Goal: Task Accomplishment & Management: Manage account settings

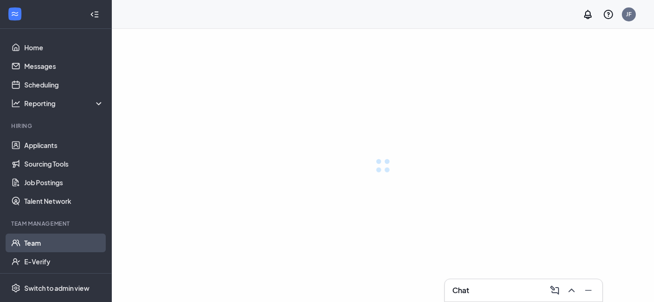
click at [59, 244] on link "Team" at bounding box center [64, 243] width 80 height 19
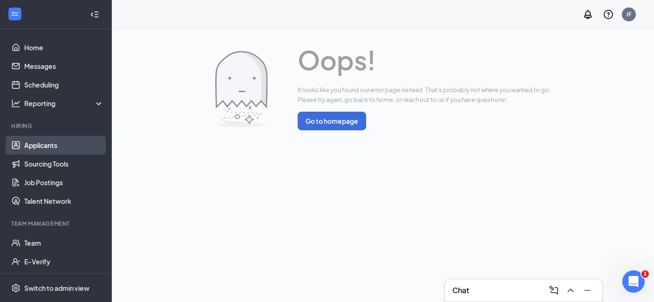
click at [33, 143] on link "Applicants" at bounding box center [64, 145] width 80 height 19
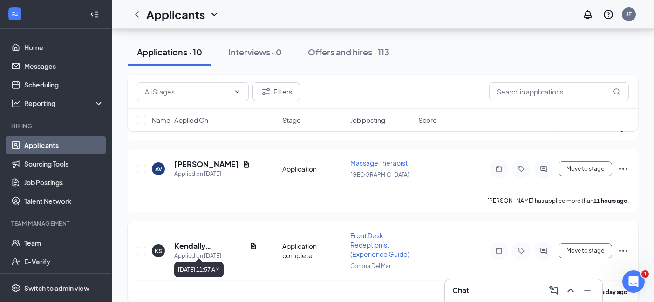
scroll to position [441, 0]
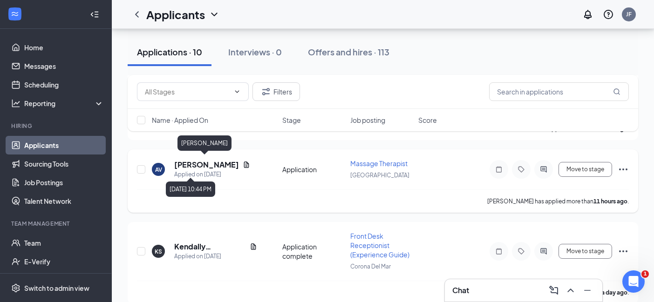
click at [213, 161] on h5 "[PERSON_NAME]" at bounding box center [206, 165] width 65 height 10
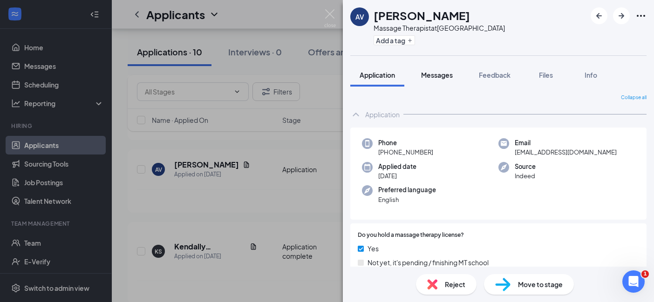
click at [448, 77] on span "Messages" at bounding box center [437, 75] width 32 height 8
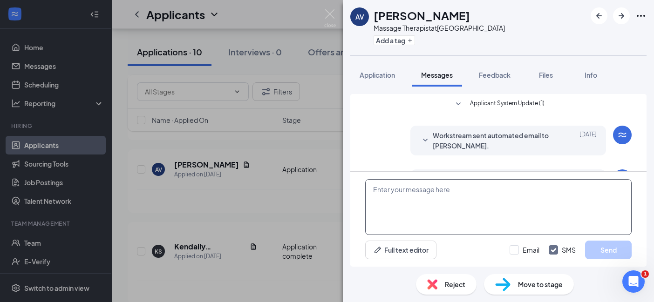
scroll to position [37, 0]
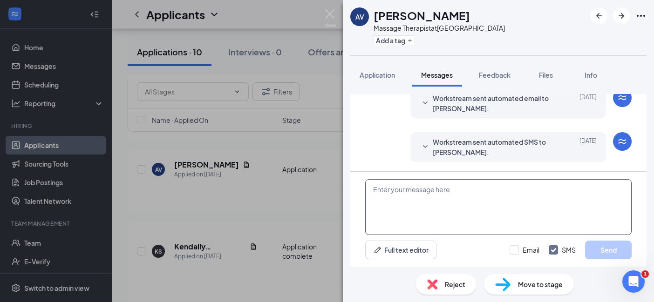
click at [445, 214] on textarea at bounding box center [498, 207] width 267 height 56
paste textarea "Hi X - I’ve received your application and would love to learn more about you, a…"
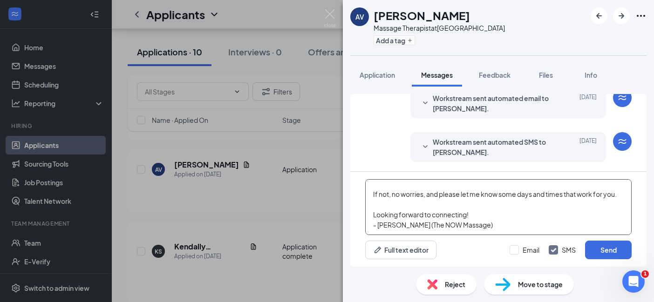
scroll to position [0, 0]
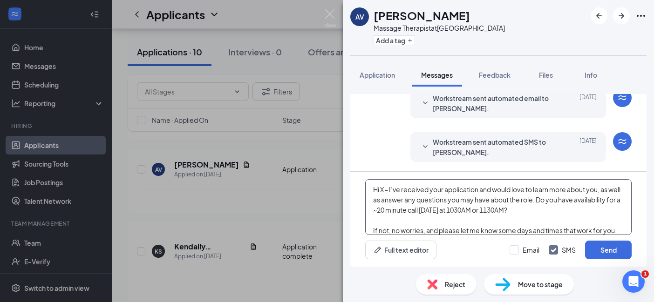
click at [381, 189] on textarea "Hi X - I’ve received your application and would love to learn more about you, a…" at bounding box center [498, 207] width 267 height 56
drag, startPoint x: 589, startPoint y: 209, endPoint x: 437, endPoint y: 210, distance: 151.9
click at [437, 210] on textarea "Hi [PERSON_NAME] - I’ve received your application and would love to learn more …" at bounding box center [498, 207] width 267 height 56
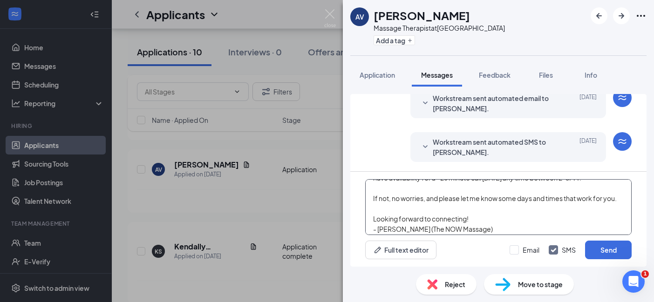
scroll to position [36, 0]
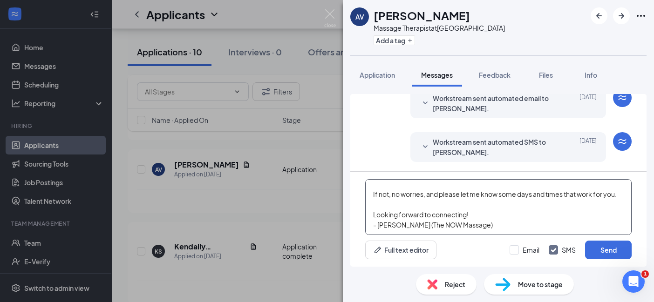
click at [456, 227] on textarea "Hi [PERSON_NAME] - I’ve received your application and would love to learn more …" at bounding box center [498, 207] width 267 height 56
type textarea "Hi [PERSON_NAME] - I’ve received your application and would love to learn more …"
click at [519, 249] on input "Email" at bounding box center [525, 250] width 30 height 9
checkbox input "true"
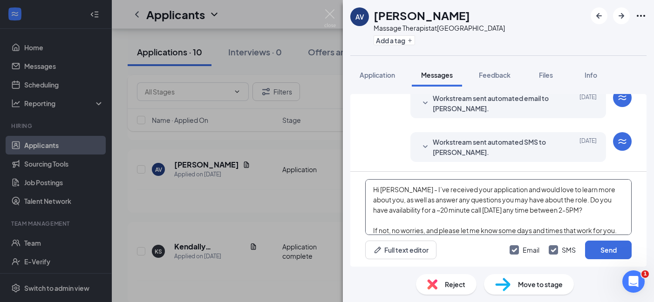
drag, startPoint x: 509, startPoint y: 231, endPoint x: 339, endPoint y: 153, distance: 187.6
click at [339, 153] on div "AV [PERSON_NAME] Massage Therapist at [GEOGRAPHIC_DATA] Add a tag Application M…" at bounding box center [327, 151] width 654 height 302
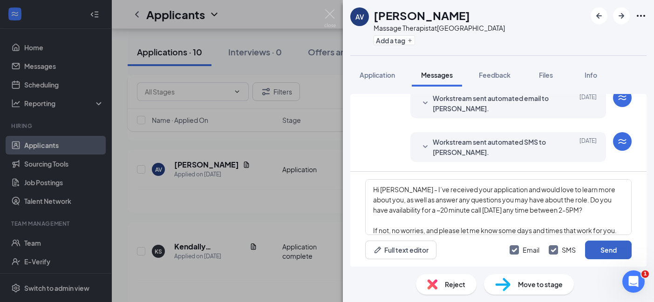
click at [620, 248] on button "Send" at bounding box center [608, 250] width 47 height 19
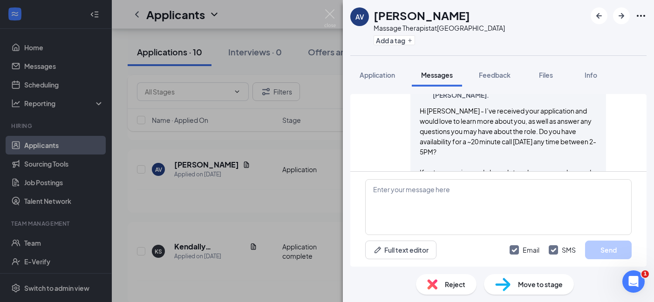
scroll to position [322, 0]
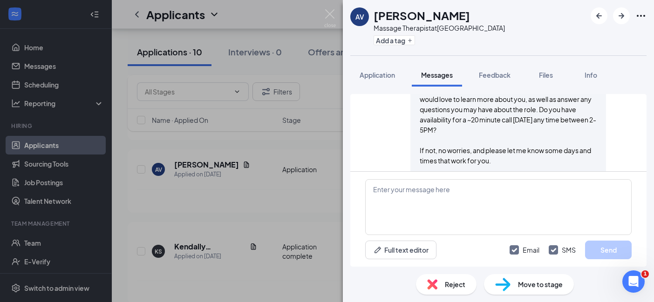
click at [552, 285] on span "Move to stage" at bounding box center [540, 285] width 45 height 10
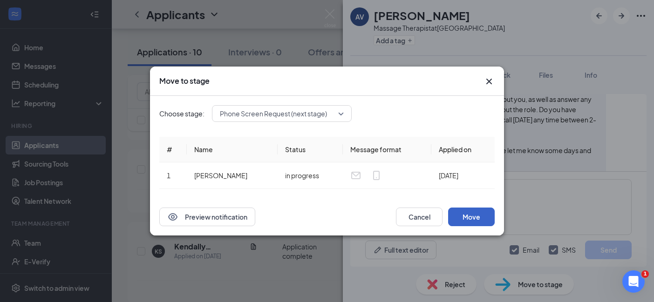
click at [462, 214] on button "Move" at bounding box center [471, 217] width 47 height 19
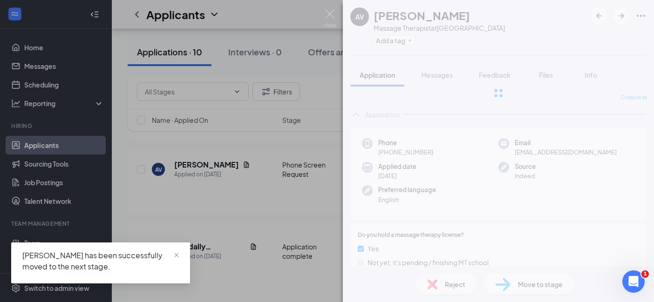
click at [301, 273] on div "AV [PERSON_NAME] Massage Therapist at [GEOGRAPHIC_DATA] Add a tag Application M…" at bounding box center [327, 151] width 654 height 302
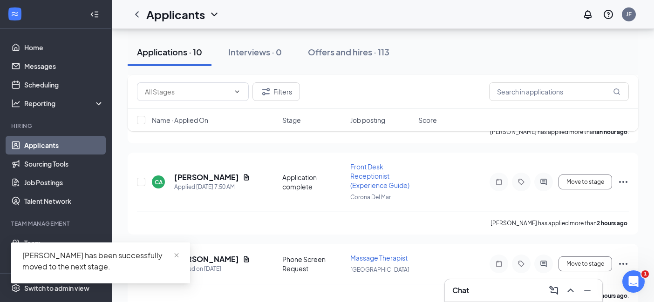
scroll to position [341, 0]
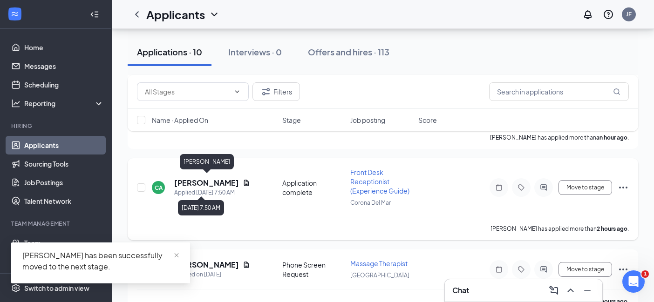
click at [218, 183] on h5 "[PERSON_NAME]" at bounding box center [206, 183] width 65 height 10
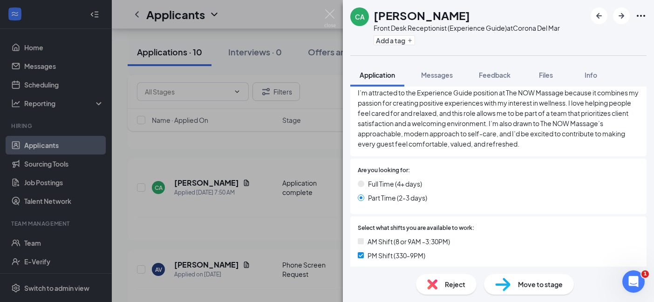
scroll to position [226, 0]
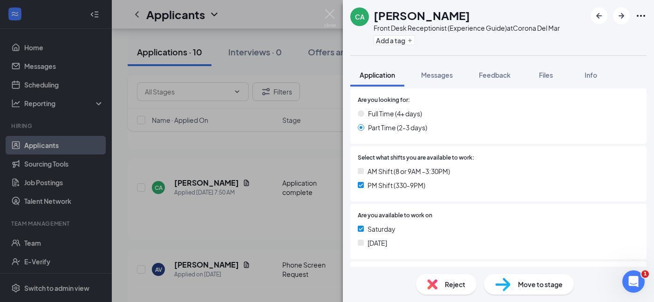
click at [443, 279] on div "Reject" at bounding box center [446, 284] width 61 height 21
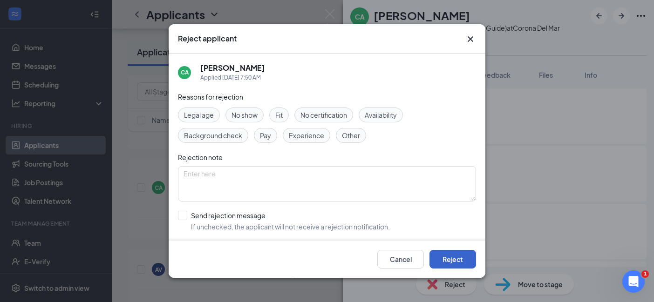
click at [462, 260] on button "Reject" at bounding box center [453, 259] width 47 height 19
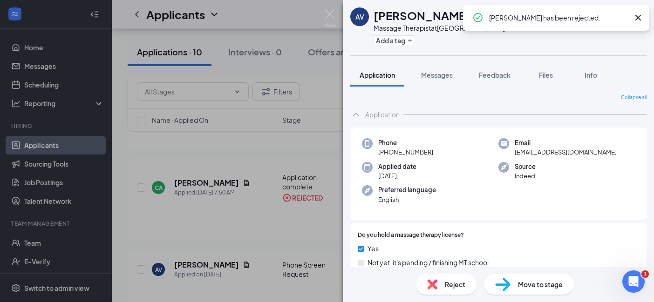
click at [283, 212] on div "AV [PERSON_NAME] Massage Therapist at [GEOGRAPHIC_DATA] Add a tag Application M…" at bounding box center [327, 151] width 654 height 302
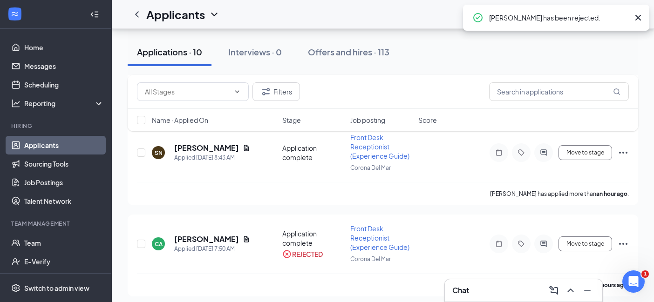
scroll to position [271, 0]
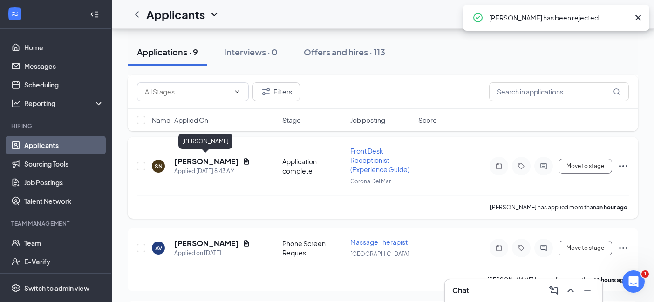
click at [208, 157] on h5 "[PERSON_NAME]" at bounding box center [206, 162] width 65 height 10
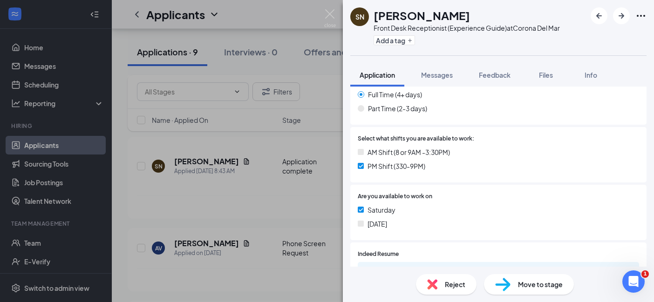
scroll to position [296, 0]
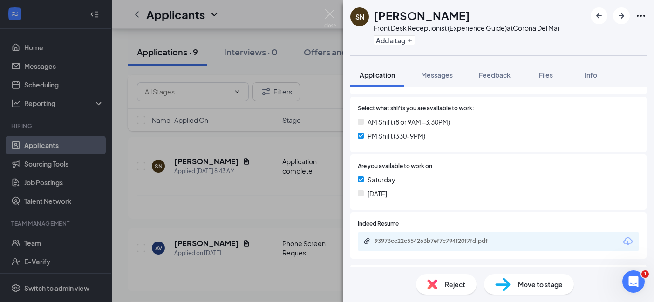
click at [464, 240] on div "93973cc22c554263b7ef7c794f20f7fd.pdf" at bounding box center [440, 241] width 130 height 7
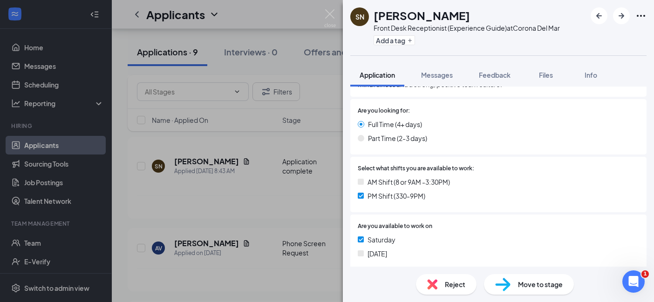
click at [453, 282] on span "Reject" at bounding box center [455, 285] width 21 height 10
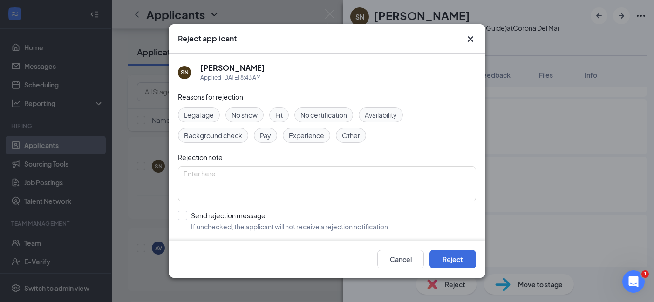
click at [378, 122] on div "Legal age No show Fit No certification Availability Background check Pay Experi…" at bounding box center [327, 125] width 298 height 35
click at [383, 117] on span "Availability" at bounding box center [381, 115] width 32 height 10
click at [463, 259] on button "Reject" at bounding box center [453, 259] width 47 height 19
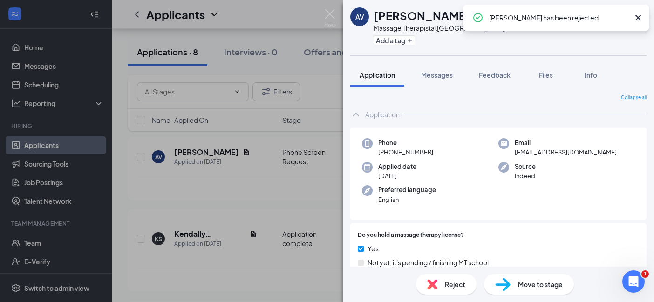
click at [308, 197] on div "AV [PERSON_NAME] Massage Therapist at [GEOGRAPHIC_DATA] Add a tag Application M…" at bounding box center [327, 151] width 654 height 302
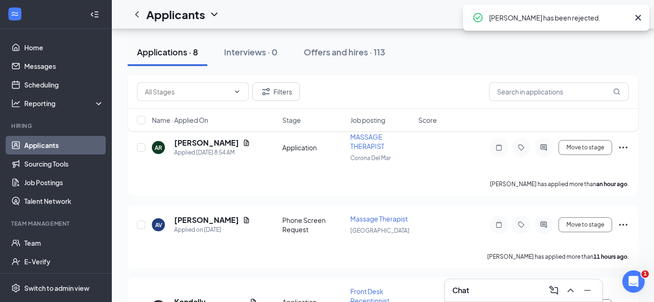
scroll to position [163, 0]
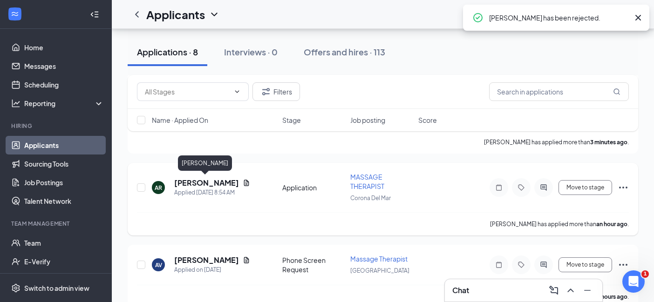
click at [204, 181] on h5 "[PERSON_NAME]" at bounding box center [206, 183] width 65 height 10
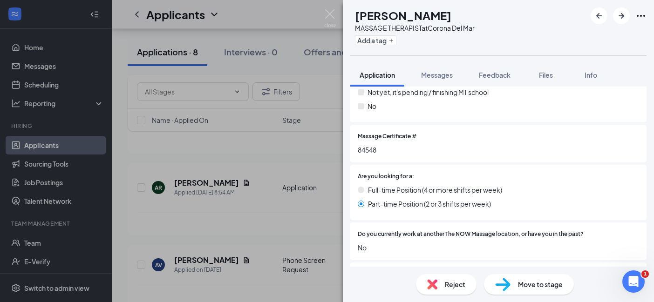
scroll to position [227, 0]
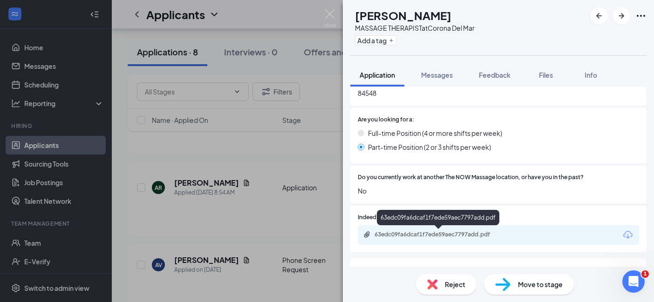
click at [455, 233] on div "63edc09fa6dcaf1f7ede59aec7797add.pdf" at bounding box center [440, 234] width 130 height 7
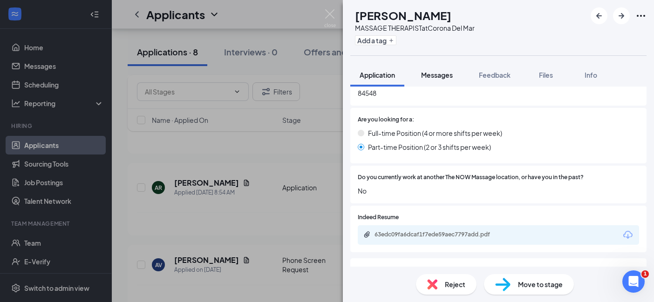
click at [432, 74] on span "Messages" at bounding box center [437, 75] width 32 height 8
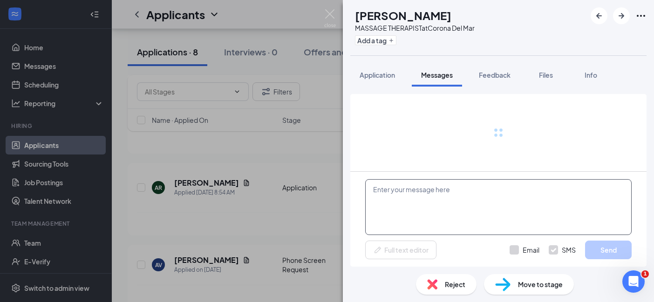
click at [442, 219] on textarea at bounding box center [498, 207] width 267 height 56
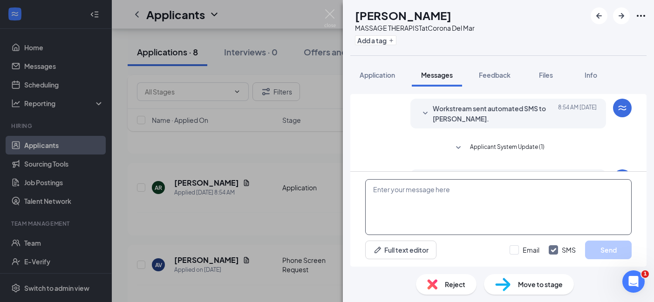
scroll to position [37, 0]
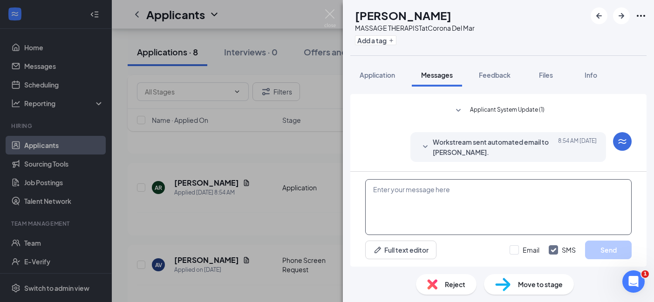
paste textarea "Hi [PERSON_NAME] - I’ve received your application and would love to learn more …"
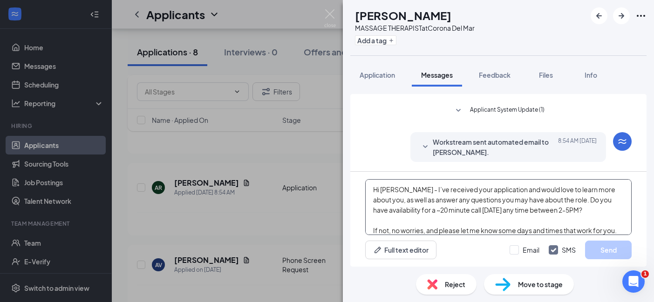
scroll to position [30, 0]
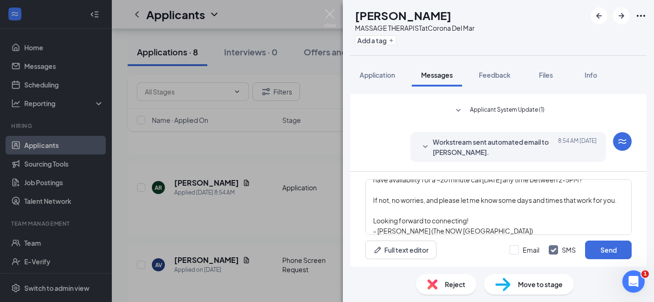
click at [397, 16] on h1 "[PERSON_NAME]" at bounding box center [403, 15] width 96 height 16
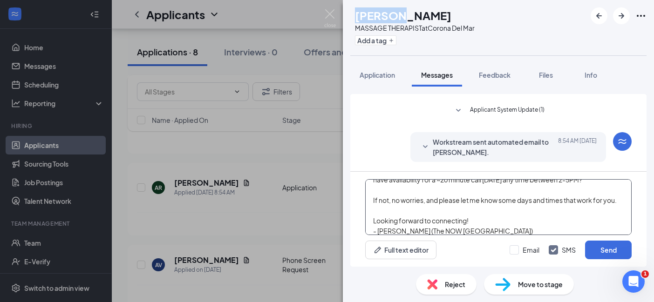
copy h1 "[PERSON_NAME]"
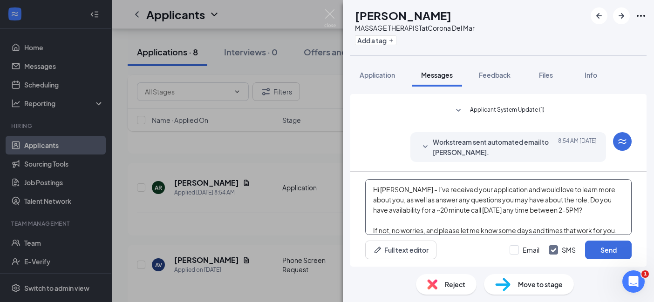
click at [387, 188] on textarea "Hi [PERSON_NAME] - I’ve received your application and would love to learn more …" at bounding box center [498, 207] width 267 height 56
paste textarea "llyson"
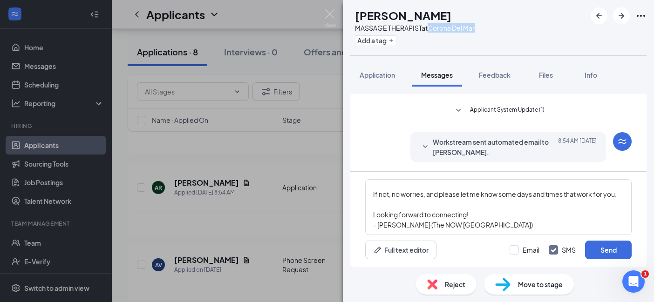
drag, startPoint x: 501, startPoint y: 29, endPoint x: 450, endPoint y: 29, distance: 51.7
click at [450, 29] on div "AR [PERSON_NAME] MASSAGE THERAPIST at [GEOGRAPHIC_DATA] Add a tag" at bounding box center [498, 27] width 311 height 55
copy div "Corona Del Mar"
drag, startPoint x: 494, startPoint y: 225, endPoint x: 458, endPoint y: 226, distance: 35.9
click at [458, 226] on textarea "Hi [PERSON_NAME] - I’ve received your application and would love to learn more …" at bounding box center [498, 207] width 267 height 56
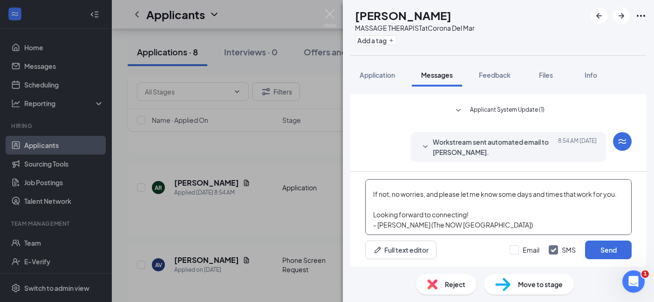
paste textarea "Corona Del Mar"
type textarea "Hi [PERSON_NAME] - I’ve received your application and would love to learn more …"
drag, startPoint x: 522, startPoint y: 252, endPoint x: 547, endPoint y: 252, distance: 25.2
click at [522, 252] on input "Email" at bounding box center [525, 250] width 30 height 9
checkbox input "true"
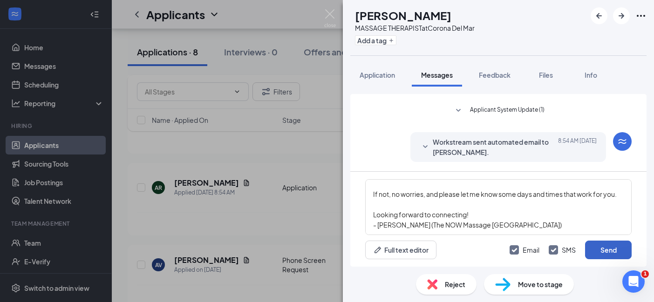
click at [605, 258] on button "Send" at bounding box center [608, 250] width 47 height 19
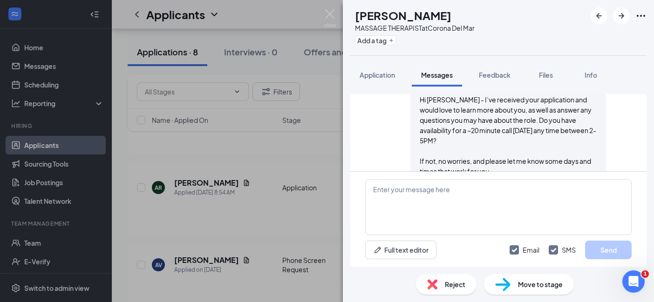
scroll to position [322, 0]
click at [541, 291] on div "Move to stage" at bounding box center [529, 284] width 90 height 21
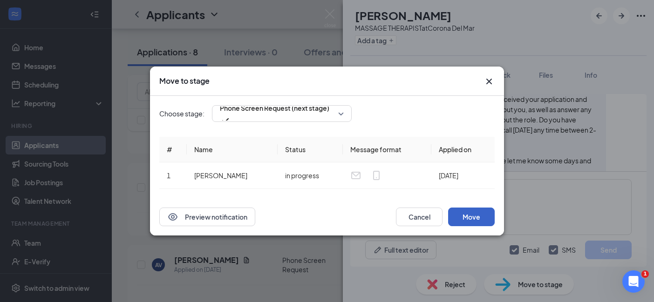
click at [483, 222] on button "Move" at bounding box center [471, 217] width 47 height 19
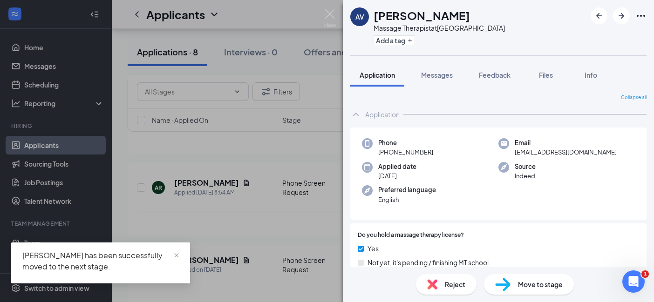
click at [287, 198] on div "AV [PERSON_NAME] Massage Therapist at [GEOGRAPHIC_DATA] Add a tag Application M…" at bounding box center [327, 151] width 654 height 302
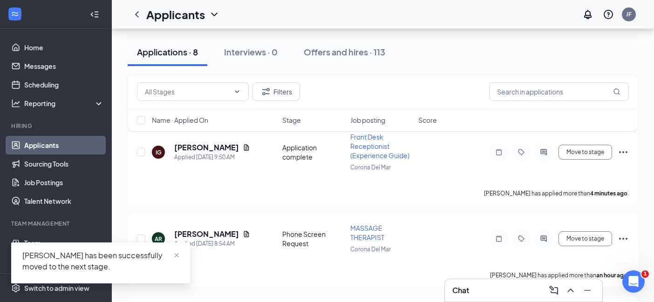
scroll to position [79, 0]
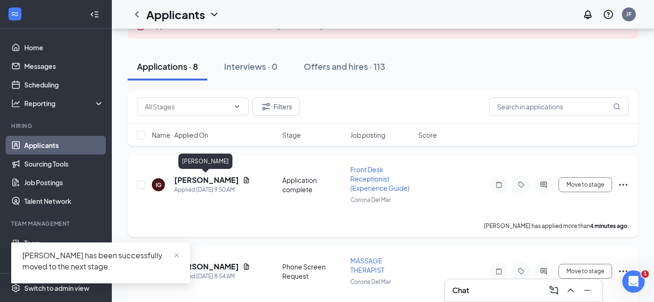
click at [200, 178] on h5 "[PERSON_NAME]" at bounding box center [206, 180] width 65 height 10
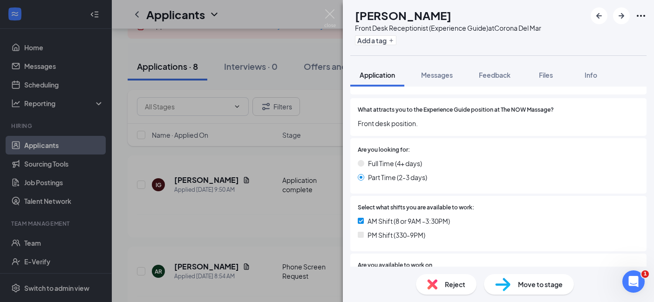
scroll to position [137, 0]
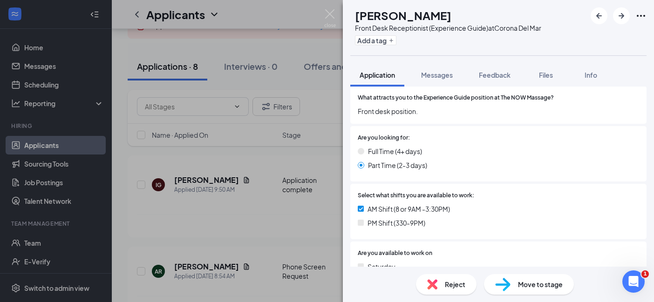
click at [459, 280] on span "Reject" at bounding box center [455, 285] width 21 height 10
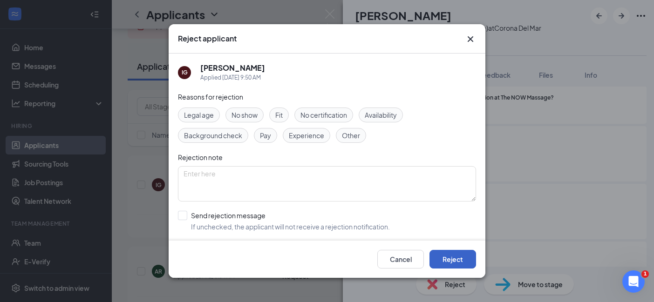
click at [463, 261] on button "Reject" at bounding box center [453, 259] width 47 height 19
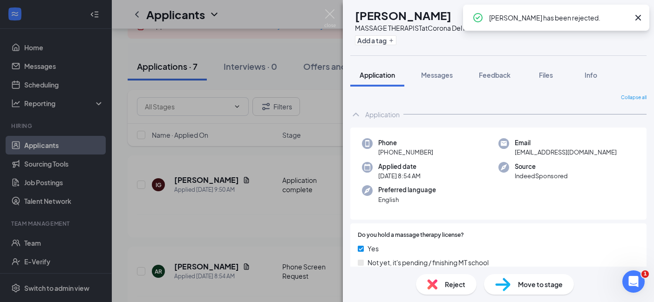
click at [235, 245] on div "AR [PERSON_NAME] MASSAGE THERAPIST at Corona Del Mar Add a tag Application Mess…" at bounding box center [327, 151] width 654 height 302
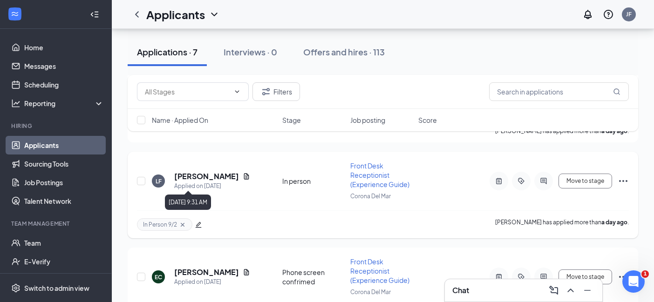
scroll to position [226, 0]
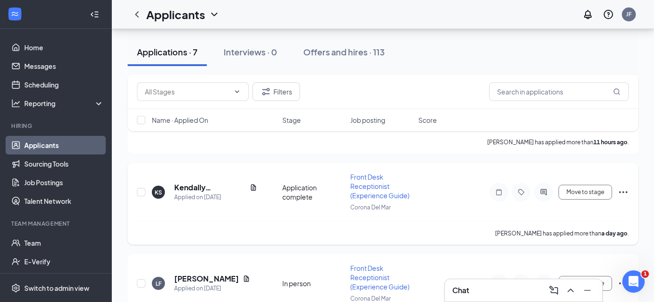
click at [202, 183] on h5 "Kendally [PERSON_NAME]" at bounding box center [210, 188] width 72 height 10
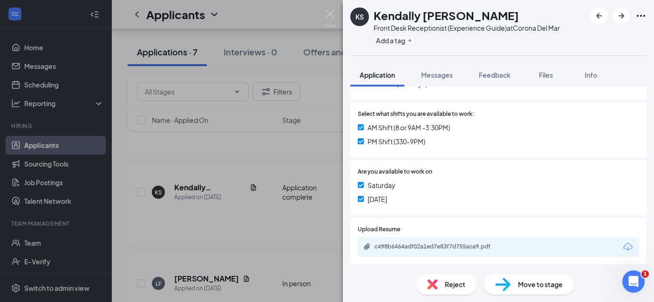
scroll to position [267, 0]
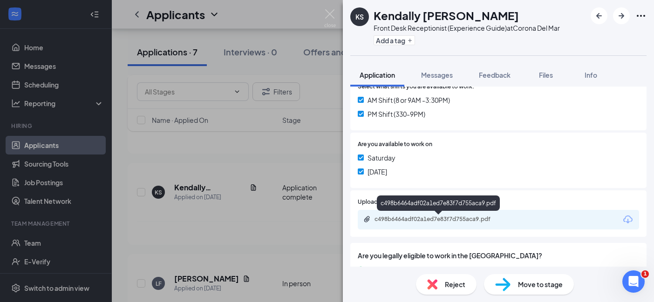
click at [434, 224] on div "c498b6464adf02a1ed7e83f7d755aca9.pdf" at bounding box center [438, 220] width 151 height 9
click at [439, 72] on span "Messages" at bounding box center [437, 75] width 32 height 8
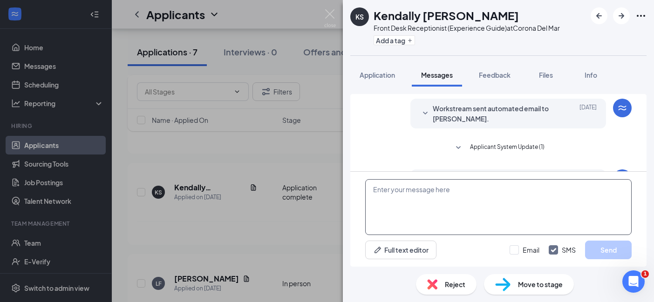
click at [450, 205] on textarea at bounding box center [498, 207] width 267 height 56
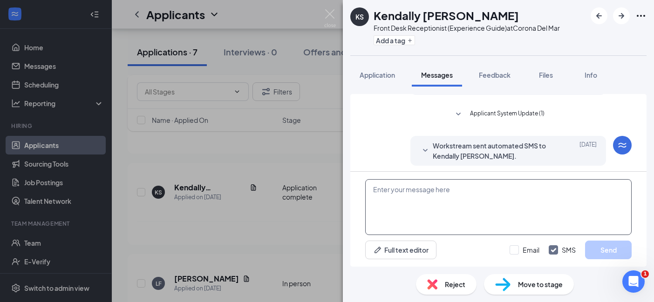
scroll to position [37, 0]
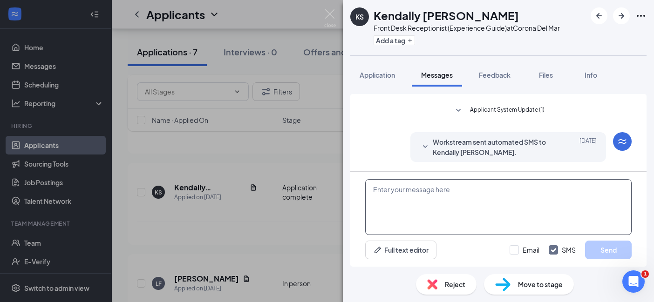
paste textarea "Corona Del Mar"
type textarea "Corona Del Mar"
click at [74, 62] on div "KS Kendally [PERSON_NAME] Front Desk Receptionist (Experience Guide) at [GEOGRA…" at bounding box center [327, 151] width 654 height 302
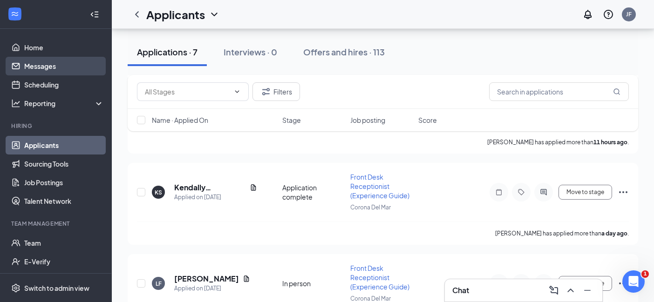
click at [73, 65] on link "Messages" at bounding box center [64, 66] width 80 height 19
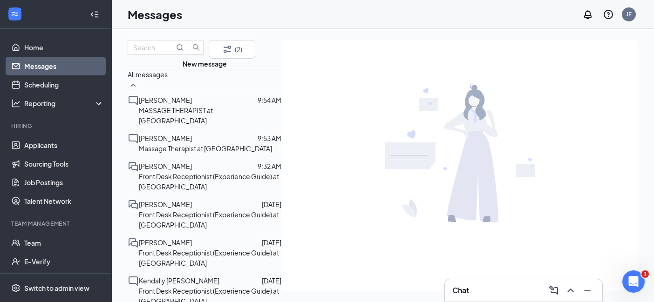
click at [179, 104] on span "[PERSON_NAME]" at bounding box center [165, 100] width 53 height 8
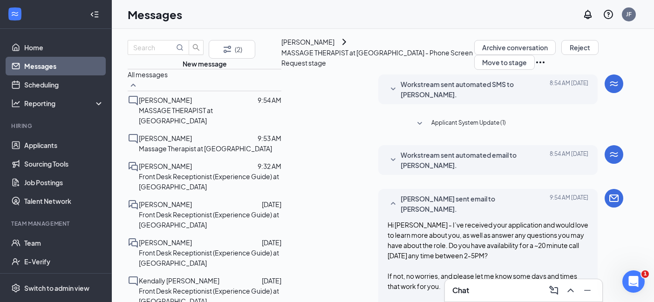
scroll to position [257, 0]
drag, startPoint x: 369, startPoint y: 59, endPoint x: 510, endPoint y: 156, distance: 171.0
copy span "Hi [PERSON_NAME] - I’ve received your application and would love to learn more …"
click at [188, 277] on span "Kendally [PERSON_NAME]" at bounding box center [179, 281] width 81 height 8
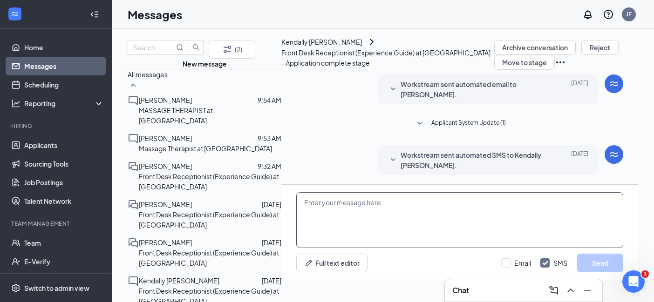
scroll to position [38, 0]
click at [351, 235] on textarea at bounding box center [459, 220] width 327 height 56
paste textarea "Hi [PERSON_NAME] - I’ve received your application and would love to learn more …"
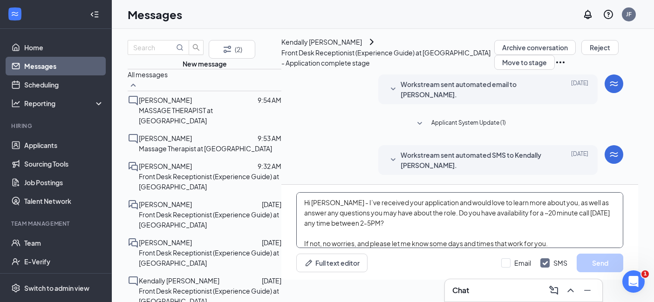
scroll to position [30, 0]
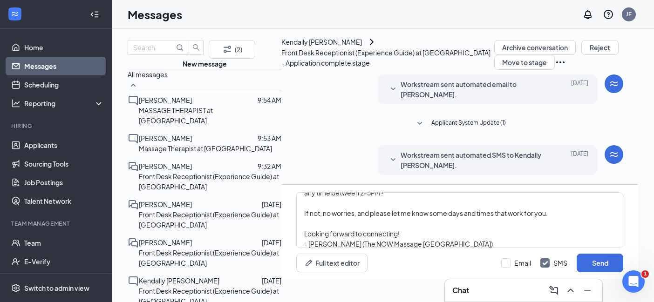
click at [406, 150] on span "Workstream sent automated SMS to Kendally [PERSON_NAME]." at bounding box center [474, 160] width 146 height 21
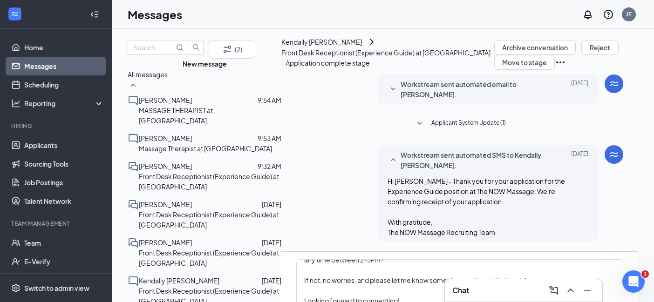
click at [389, 177] on span "Hi [PERSON_NAME] - Thank you for your application for the Experience Guide posi…" at bounding box center [477, 207] width 178 height 60
copy span "[PERSON_NAME]"
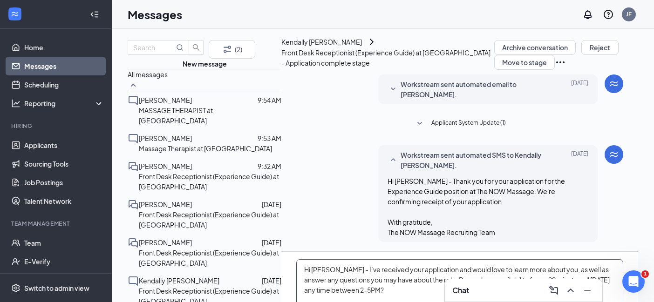
click at [296, 260] on textarea "Hi [PERSON_NAME] - I’ve received your application and would love to learn more …" at bounding box center [459, 288] width 327 height 56
paste textarea "[PERSON_NAME]"
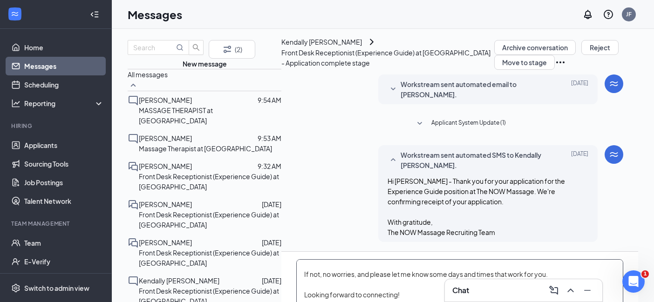
type textarea "Hi [PERSON_NAME] - I’ve received your application and would love to learn more …"
checkbox input "true"
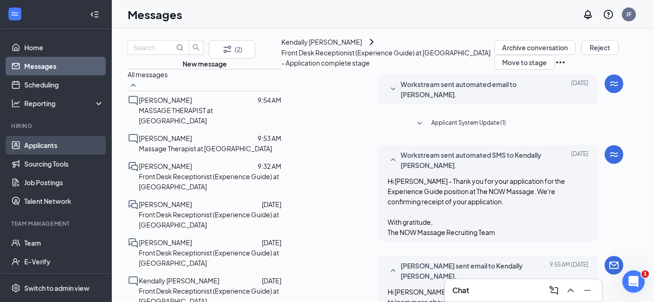
scroll to position [236, 0]
click at [47, 146] on link "Applicants" at bounding box center [64, 145] width 80 height 19
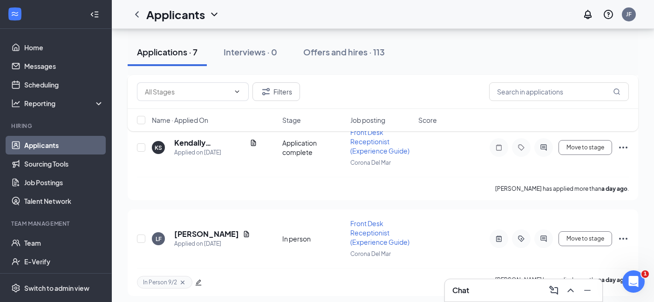
scroll to position [233, 0]
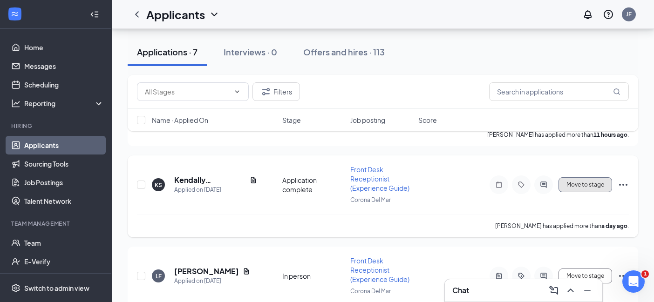
click at [599, 186] on button "Move to stage" at bounding box center [586, 185] width 54 height 15
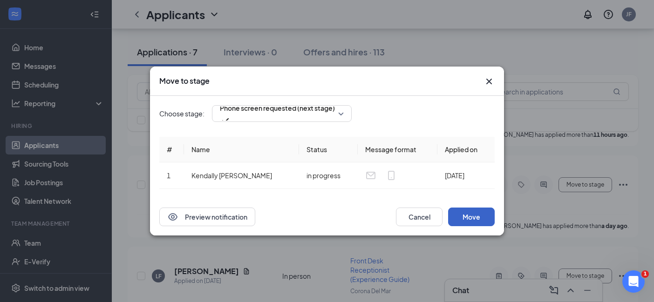
click at [491, 221] on button "Move" at bounding box center [471, 217] width 47 height 19
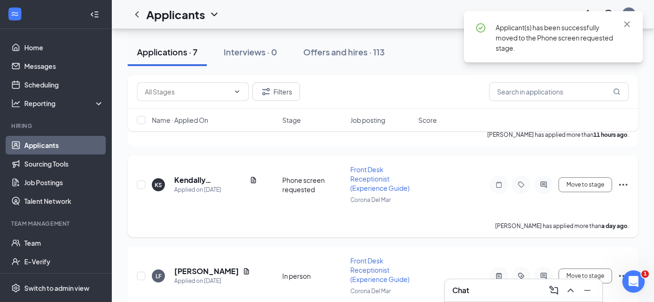
click at [306, 214] on div "[PERSON_NAME] has applied more than a day ago ." at bounding box center [383, 225] width 492 height 23
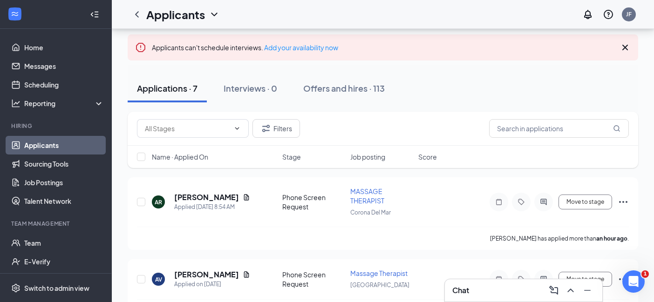
scroll to position [0, 0]
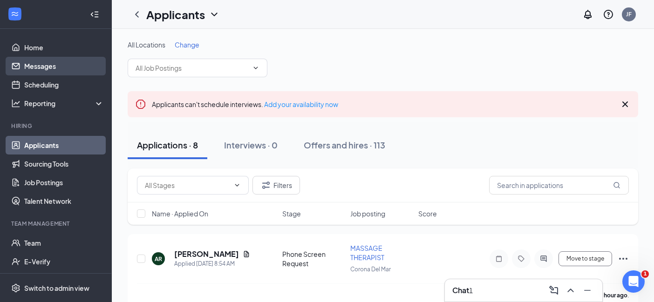
click at [55, 70] on link "Messages" at bounding box center [64, 66] width 80 height 19
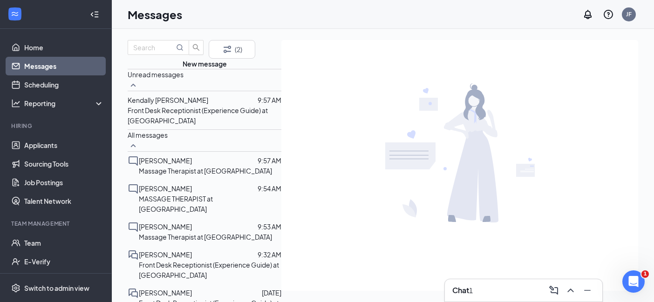
click at [183, 126] on p "Front Desk Receptionist (Experience Guide) at [GEOGRAPHIC_DATA]" at bounding box center [205, 115] width 154 height 21
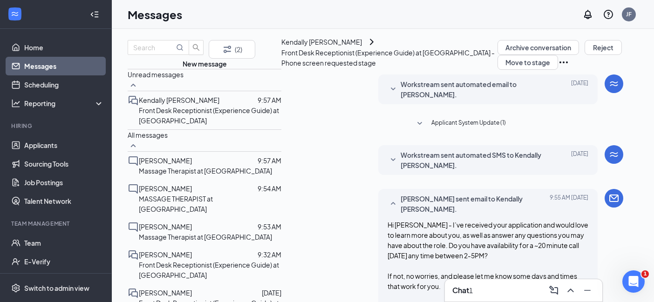
scroll to position [340, 0]
paste textarea "Great! I will give you a ring [DATE] at 130PM. Please note I will be calling fr…"
type textarea "Great! I will give you a ring [DATE] at 4:30PM. Please note I will be calling f…"
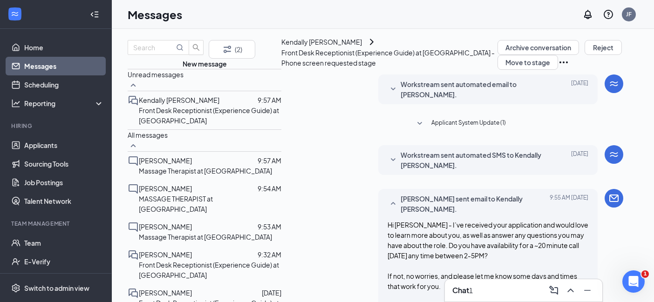
click at [37, 150] on link "Applicants" at bounding box center [64, 145] width 80 height 19
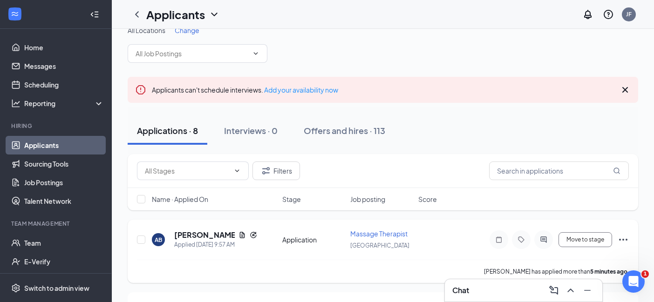
scroll to position [16, 0]
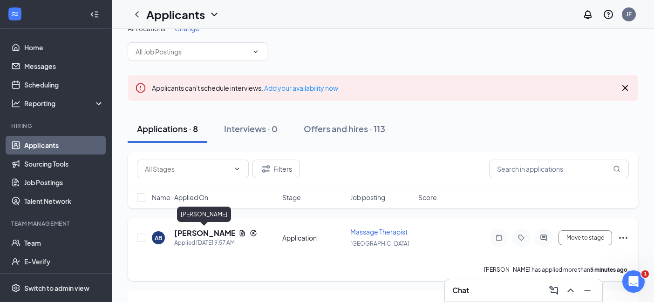
click at [216, 234] on h5 "[PERSON_NAME]" at bounding box center [204, 233] width 61 height 10
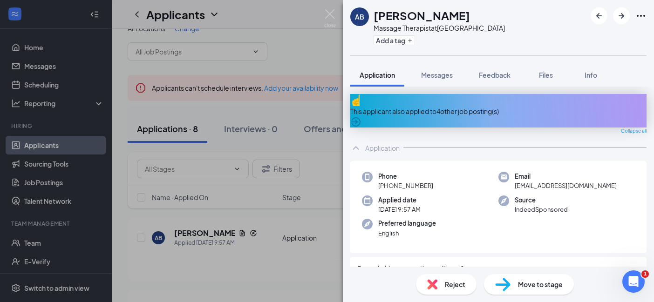
click at [486, 109] on div "This applicant also applied to 4 other job posting(s)" at bounding box center [498, 111] width 296 height 10
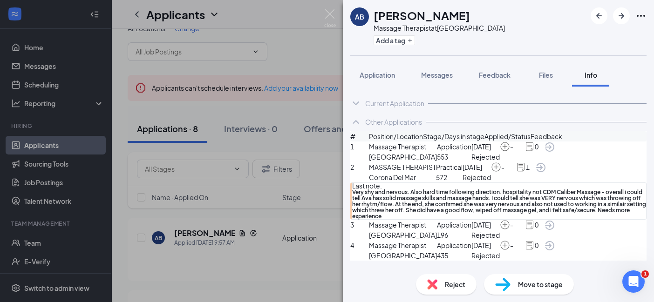
scroll to position [21, 0]
drag, startPoint x: 488, startPoint y: 73, endPoint x: 493, endPoint y: 96, distance: 22.8
click at [489, 73] on span "Feedback" at bounding box center [495, 75] width 32 height 8
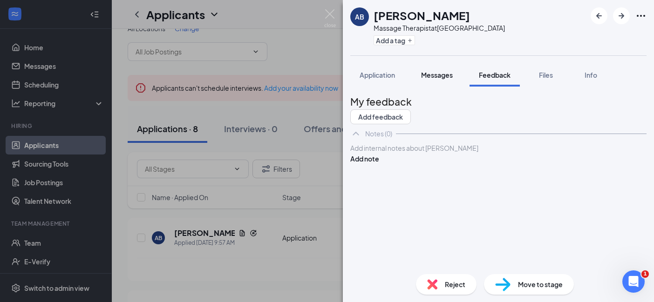
click at [434, 68] on button "Messages" at bounding box center [437, 74] width 50 height 23
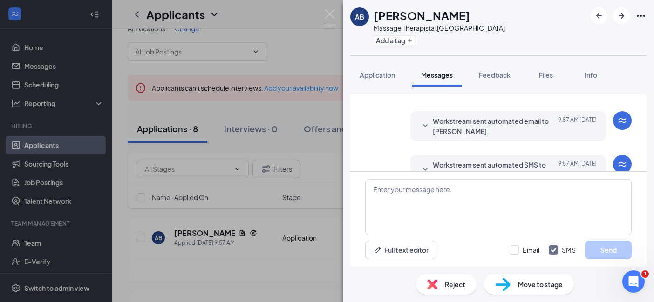
click at [281, 229] on div "AB [PERSON_NAME] Massage Therapist at [GEOGRAPHIC_DATA] Add a tag Application M…" at bounding box center [327, 151] width 654 height 302
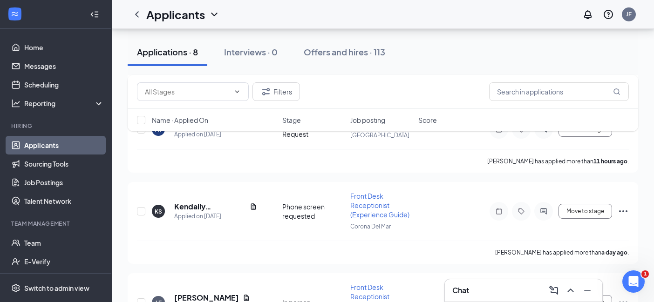
scroll to position [262, 0]
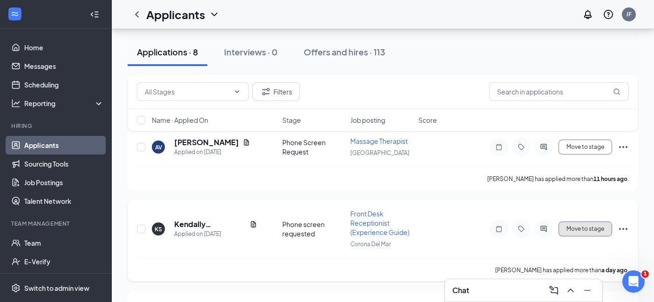
click at [583, 228] on button "Move to stage" at bounding box center [586, 229] width 54 height 15
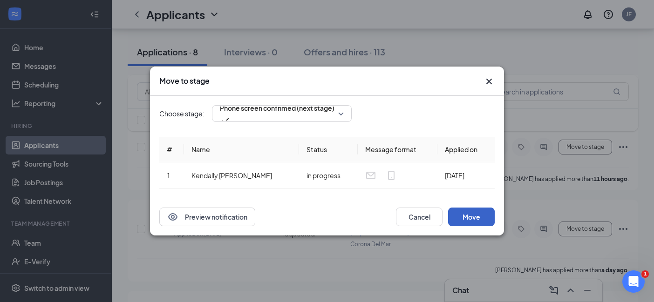
click at [481, 222] on button "Move" at bounding box center [471, 217] width 47 height 19
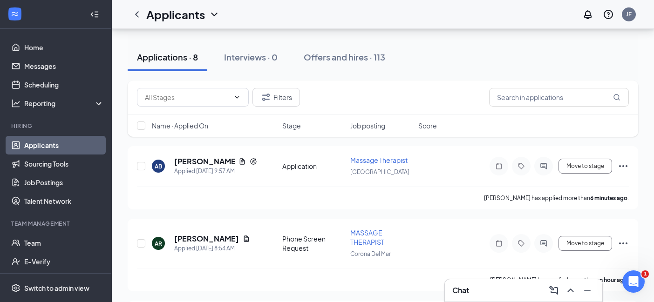
scroll to position [23, 0]
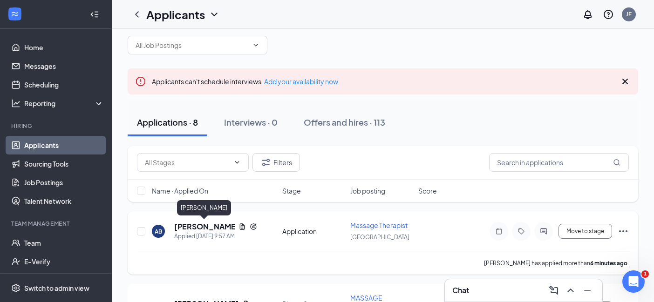
click at [207, 226] on h5 "[PERSON_NAME]" at bounding box center [204, 227] width 61 height 10
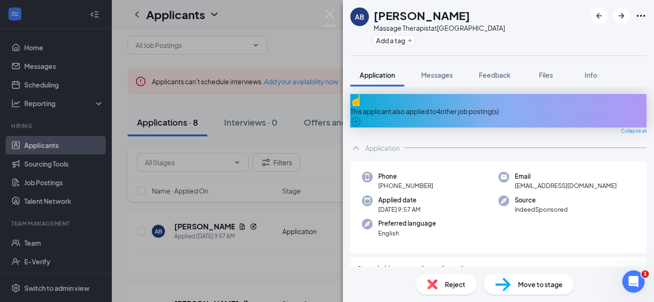
click at [475, 110] on div "This applicant also applied to 4 other job posting(s)" at bounding box center [498, 111] width 296 height 34
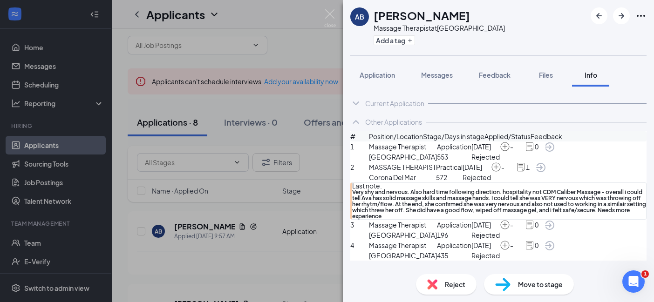
scroll to position [39, 0]
click at [547, 162] on icon "ArrowCircle" at bounding box center [540, 167] width 11 height 11
click at [379, 76] on span "Application" at bounding box center [377, 75] width 35 height 8
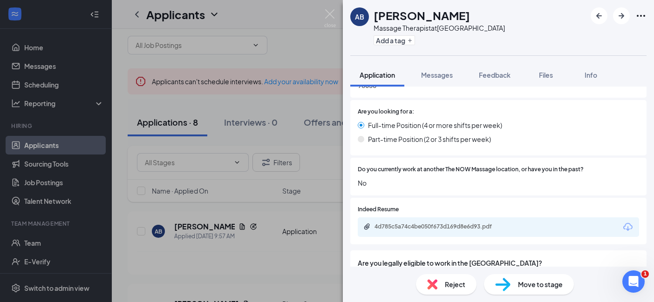
scroll to position [293, 0]
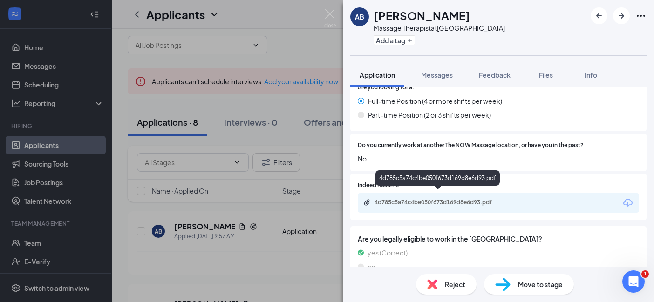
click at [450, 199] on div "4d785c5a74c4be050f673d169d8e6d93.pdf" at bounding box center [440, 202] width 130 height 7
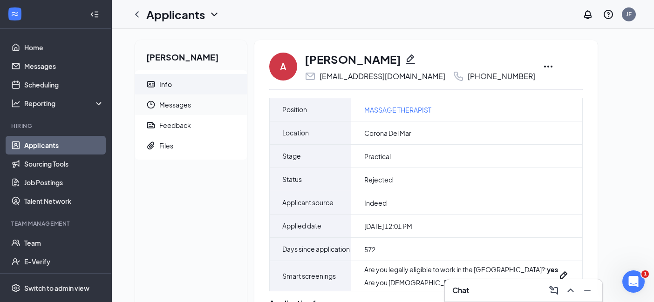
click at [210, 104] on span "Messages" at bounding box center [199, 105] width 80 height 21
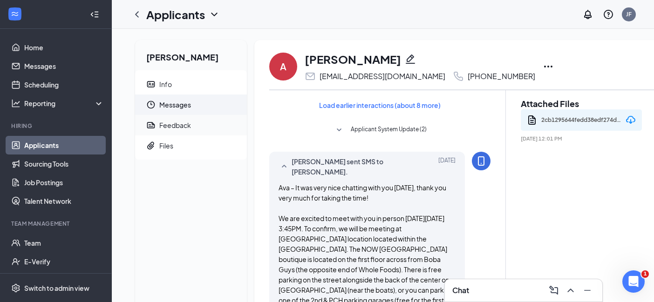
click at [206, 123] on span "Feedback" at bounding box center [199, 125] width 80 height 21
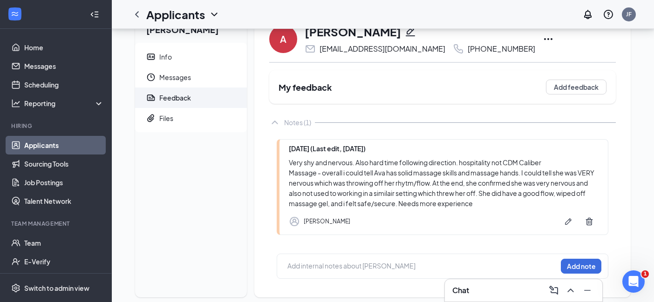
scroll to position [29, 0]
